Goal: Task Accomplishment & Management: Use online tool/utility

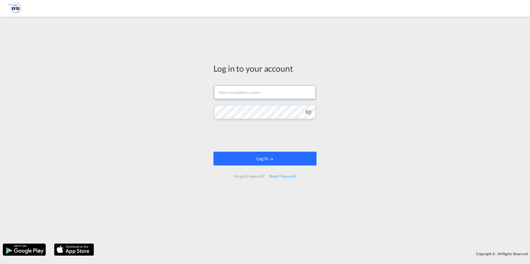
type input "[PERSON_NAME][EMAIL_ADDRESS][PERSON_NAME][DOMAIN_NAME]"
click at [247, 157] on button "Log In" at bounding box center [264, 159] width 103 height 14
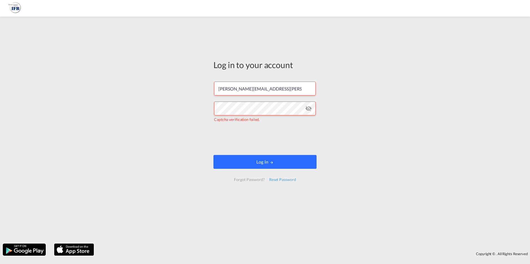
click at [250, 166] on button "Log In" at bounding box center [264, 162] width 103 height 14
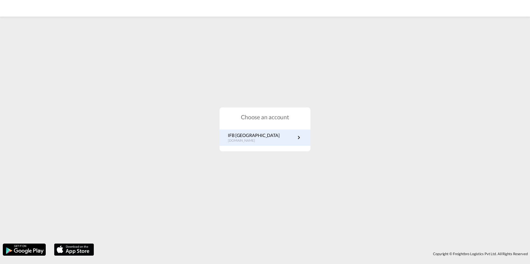
click at [251, 134] on p "IFB [GEOGRAPHIC_DATA]" at bounding box center [254, 135] width 52 height 6
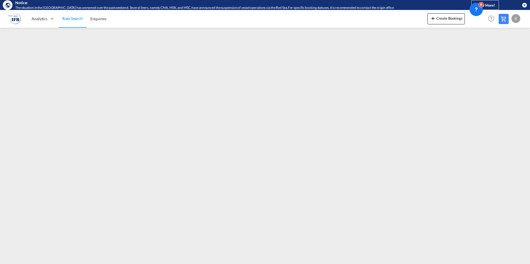
click at [523, 5] on md-icon "icon-close-circle" at bounding box center [524, 5] width 6 height 6
